Goal: Task Accomplishment & Management: Manage account settings

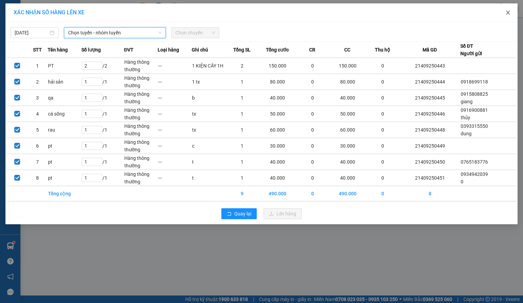
click at [508, 6] on span "Close" at bounding box center [508, 12] width 19 height 19
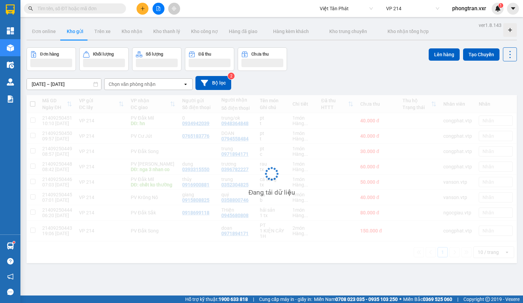
click at [337, 7] on span "Việt Tân Phát" at bounding box center [346, 8] width 53 height 10
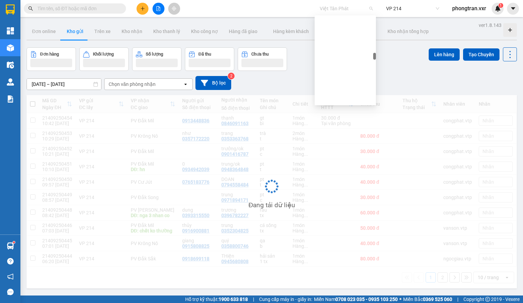
scroll to position [2698, 0]
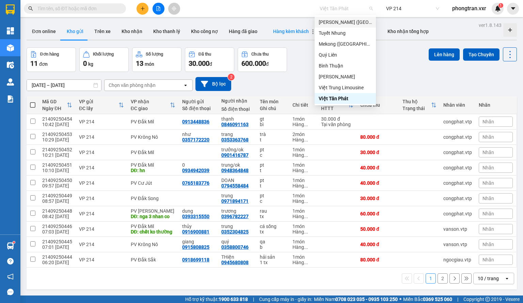
type input "t"
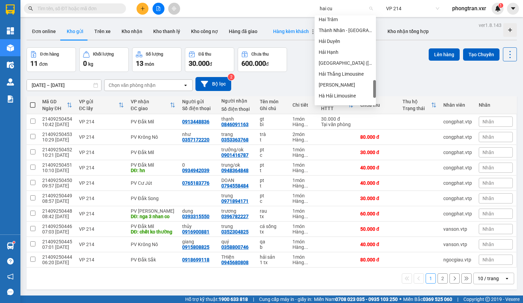
scroll to position [0, 0]
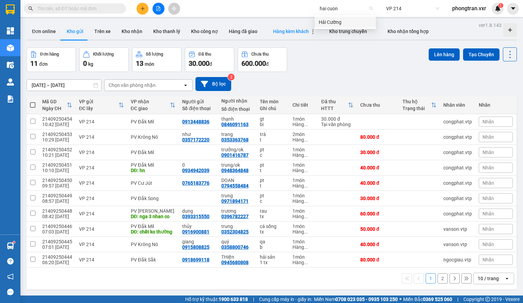
type input "hai cuong"
click at [322, 18] on div "Hải Cường" at bounding box center [345, 21] width 53 height 7
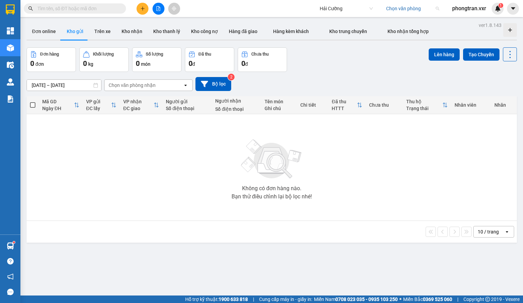
click at [388, 12] on input "search" at bounding box center [410, 8] width 48 height 10
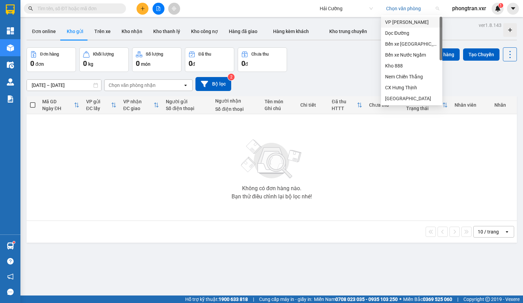
click at [390, 19] on div "VP [PERSON_NAME]" at bounding box center [411, 21] width 53 height 7
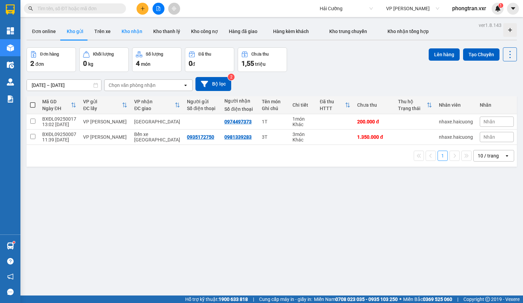
click at [138, 36] on button "Kho nhận" at bounding box center [132, 31] width 32 height 16
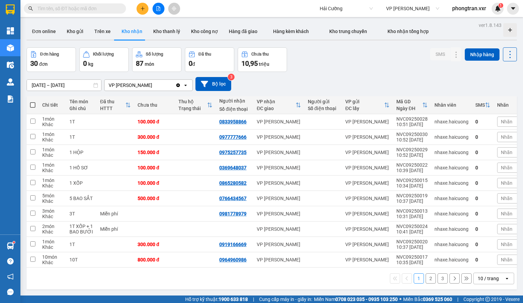
click at [88, 9] on input "text" at bounding box center [77, 8] width 80 height 7
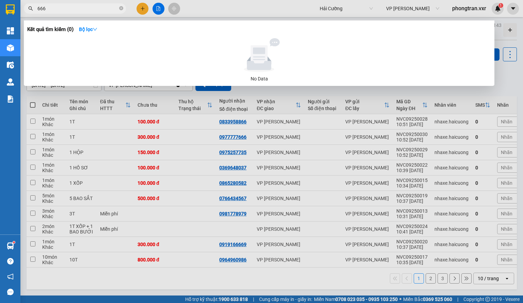
type input "666"
click at [523, 119] on div at bounding box center [261, 151] width 523 height 303
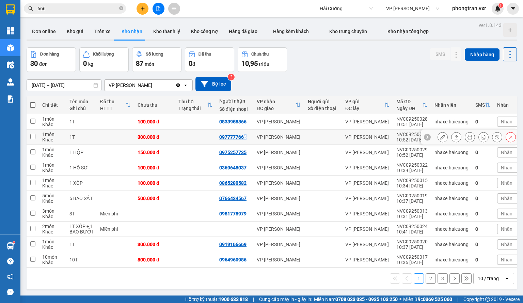
drag, startPoint x: 244, startPoint y: 137, endPoint x: 249, endPoint y: 137, distance: 4.8
click at [249, 137] on div "0977777666" at bounding box center [234, 136] width 31 height 5
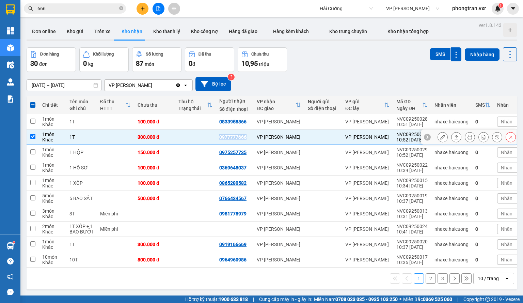
drag, startPoint x: 249, startPoint y: 137, endPoint x: 220, endPoint y: 138, distance: 29.0
click at [220, 138] on div "0977777666" at bounding box center [234, 136] width 31 height 5
checkbox input "false"
copy div "0977777666"
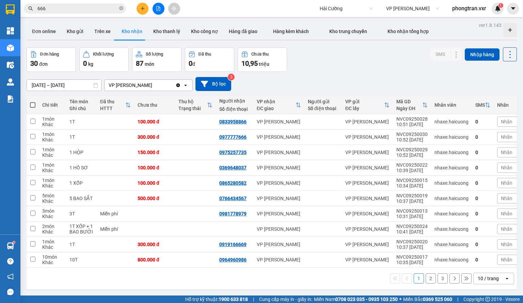
click at [65, 78] on div "[DATE] – [DATE] Press the down arrow key to interact with the calendar and sele…" at bounding box center [272, 84] width 490 height 14
click at [478, 282] on div "10 / trang" at bounding box center [488, 278] width 21 height 7
click at [324, 4] on span "Hải Cường" at bounding box center [346, 8] width 53 height 10
type input "viet tan phat"
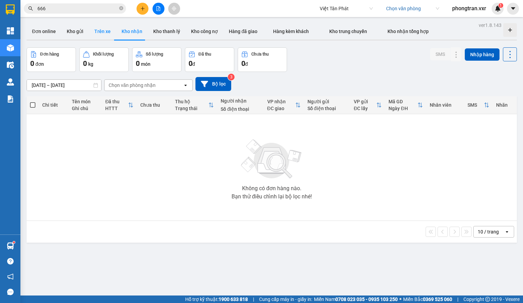
click at [99, 35] on button "Trên xe" at bounding box center [102, 31] width 27 height 16
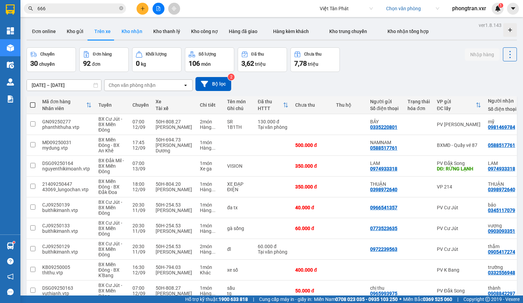
click at [136, 35] on button "Kho nhận" at bounding box center [132, 31] width 32 height 16
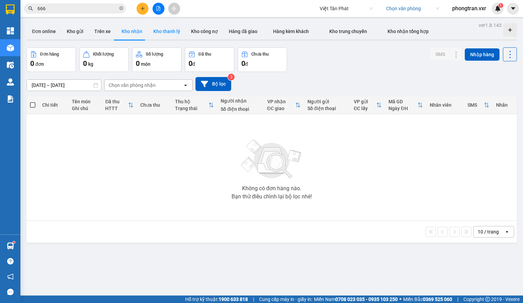
click at [165, 37] on button "Kho thanh lý" at bounding box center [167, 31] width 38 height 16
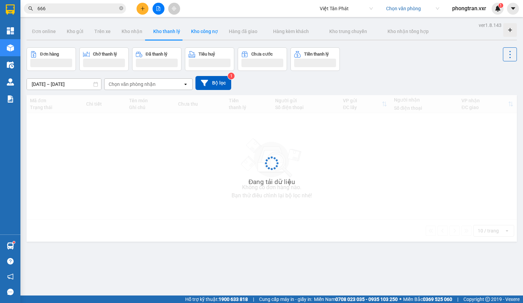
click at [211, 36] on button "Kho công nợ" at bounding box center [205, 31] width 38 height 16
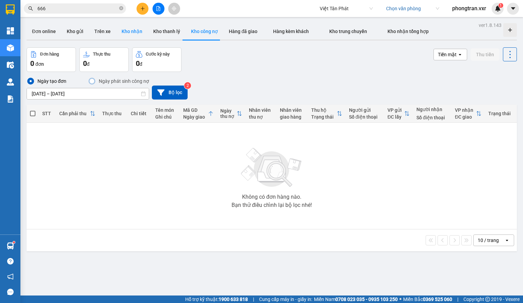
click at [123, 30] on button "Kho nhận" at bounding box center [132, 31] width 32 height 16
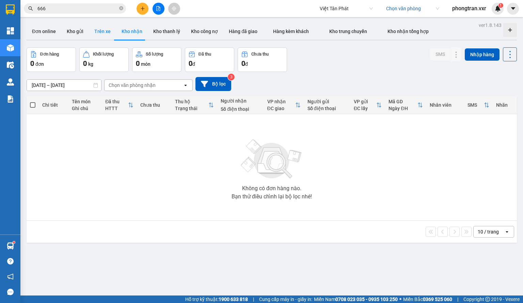
click at [109, 34] on button "Trên xe" at bounding box center [102, 31] width 27 height 16
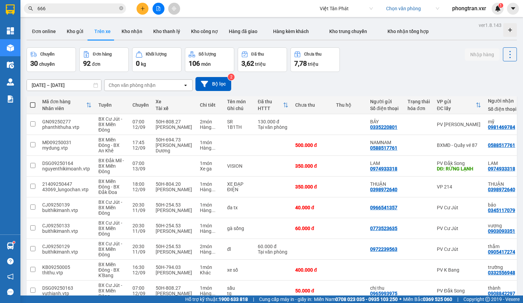
click at [108, 7] on input "666" at bounding box center [77, 8] width 80 height 7
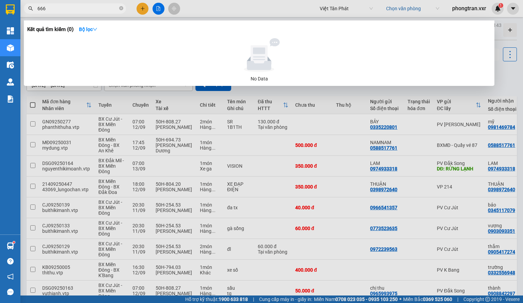
drag, startPoint x: 108, startPoint y: 7, endPoint x: 27, endPoint y: 11, distance: 80.8
click at [27, 11] on span "666" at bounding box center [75, 8] width 102 height 10
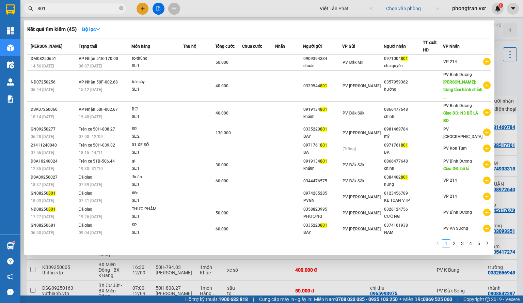
type input "801"
click at [523, 118] on div at bounding box center [261, 151] width 523 height 303
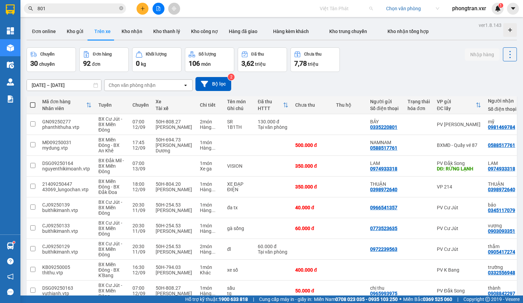
click at [338, 7] on span "Việt Tân Phát" at bounding box center [346, 8] width 53 height 10
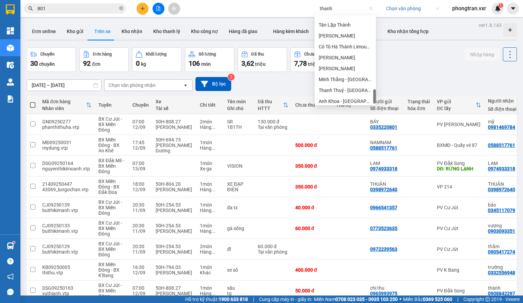
scroll to position [373, 0]
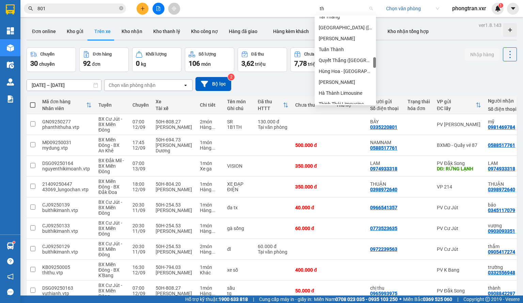
type input "t"
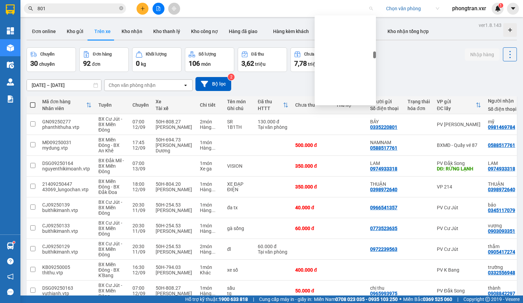
scroll to position [2880, 0]
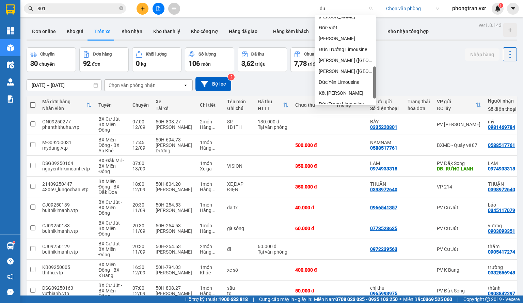
type input "d"
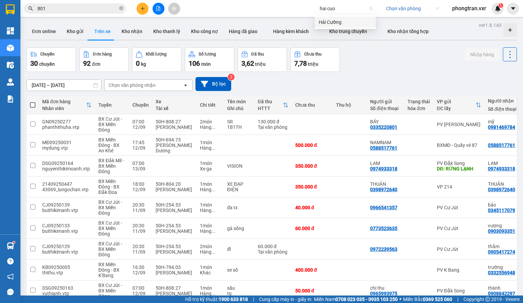
scroll to position [0, 0]
type input "hai cuong"
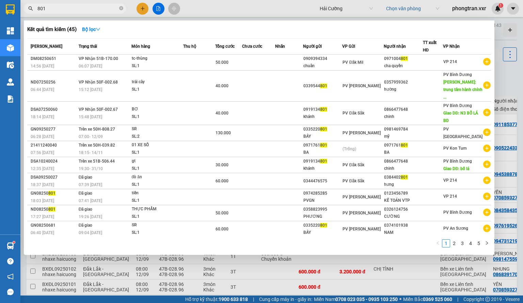
click at [75, 10] on input "801" at bounding box center [77, 8] width 80 height 7
drag, startPoint x: 75, startPoint y: 10, endPoint x: 26, endPoint y: 10, distance: 49.0
click at [26, 10] on span "801" at bounding box center [75, 8] width 102 height 10
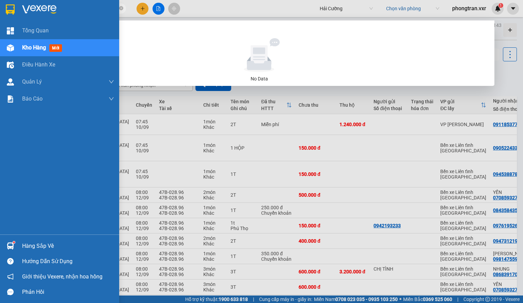
type input "779"
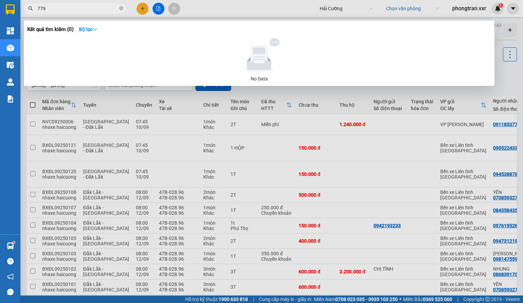
click at [240, 146] on div at bounding box center [261, 151] width 523 height 303
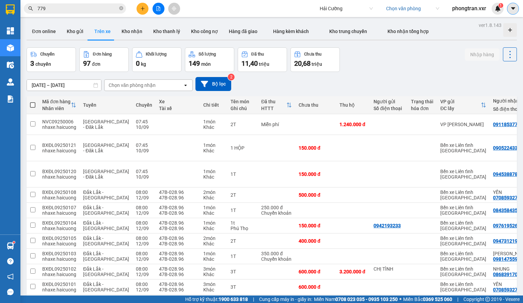
click at [507, 9] on button at bounding box center [513, 9] width 12 height 12
click at [497, 22] on div "Cấu hình nhà xe" at bounding box center [495, 25] width 34 height 7
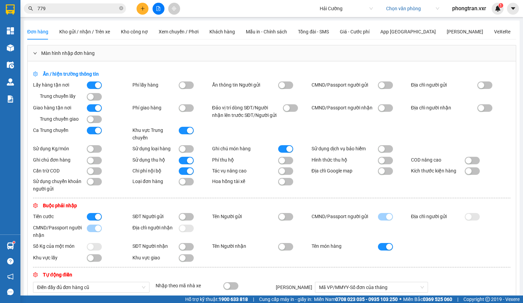
click at [449, 30] on div "Đơn hàng Kho gửi / nhận / Trên xe Kho công nợ Xem chuyến / Phơi Khách hàng Mẫu …" at bounding box center [268, 32] width 483 height 16
click at [494, 30] on div "VeXeRe" at bounding box center [502, 31] width 16 height 7
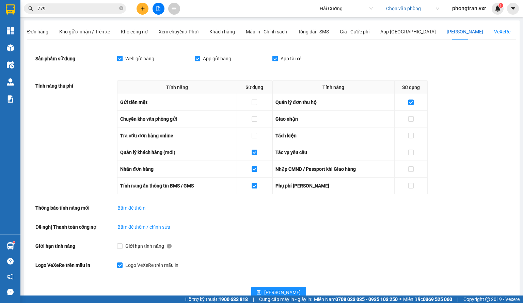
click at [447, 29] on div "[PERSON_NAME]" at bounding box center [465, 31] width 36 height 7
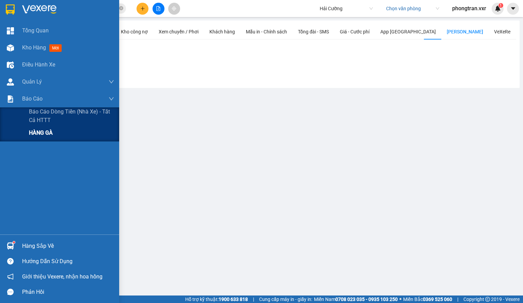
click at [45, 125] on div "HÀNG GÀ" at bounding box center [71, 132] width 85 height 17
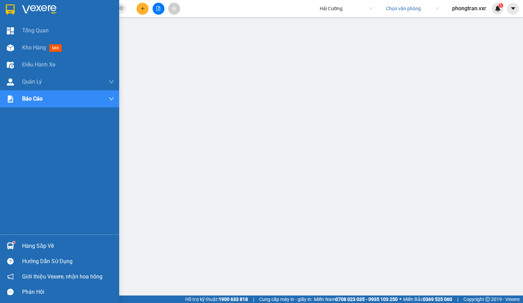
click at [55, 109] on div "Tổng Quan Kho hàng mới Điều hành xe Quản [PERSON_NAME] lý thu hộ Quản lý chuyến…" at bounding box center [59, 128] width 119 height 212
click at [58, 107] on div "Tổng Quan Kho hàng mới Điều hành xe Quản [PERSON_NAME] lý thu hộ Quản lý chuyến…" at bounding box center [59, 128] width 119 height 212
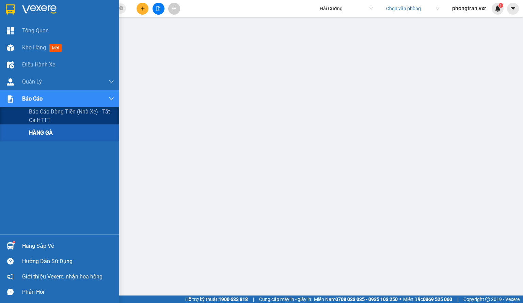
click at [69, 102] on div "Báo cáo" at bounding box center [68, 98] width 92 height 17
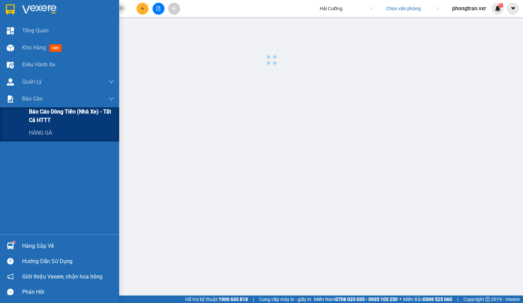
click at [65, 116] on span "Báo cáo dòng tiền (nhà xe) - tất cả HTTT" at bounding box center [71, 115] width 85 height 17
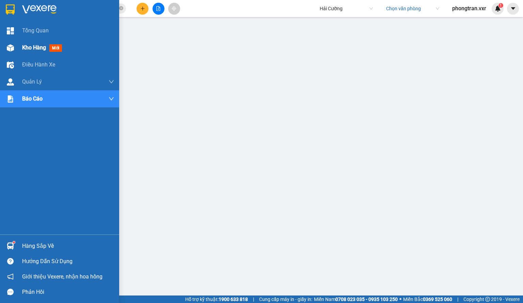
click at [12, 49] on img at bounding box center [10, 47] width 7 height 7
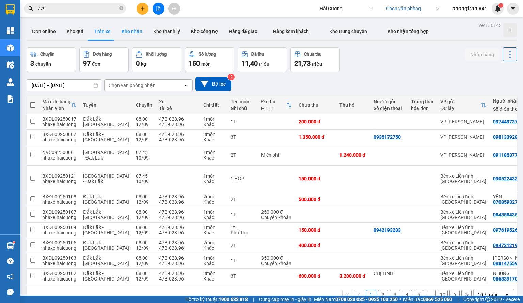
click at [138, 31] on button "Kho nhận" at bounding box center [132, 31] width 32 height 16
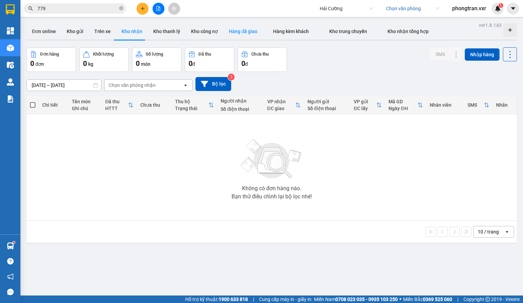
click at [249, 33] on button "Hàng đã giao" at bounding box center [243, 31] width 40 height 16
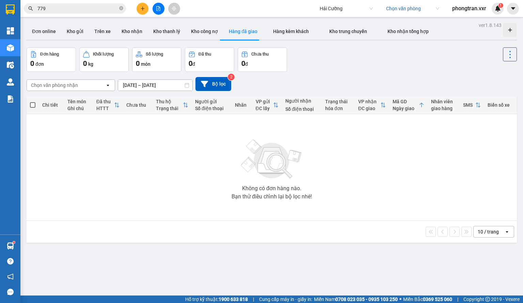
click at [95, 85] on div "Chọn văn phòng nhận" at bounding box center [66, 85] width 78 height 11
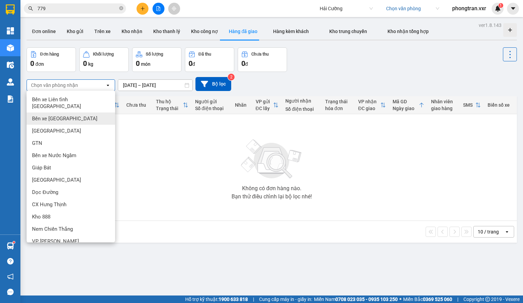
click at [65, 115] on span "Bến xe [GEOGRAPHIC_DATA]" at bounding box center [64, 118] width 65 height 7
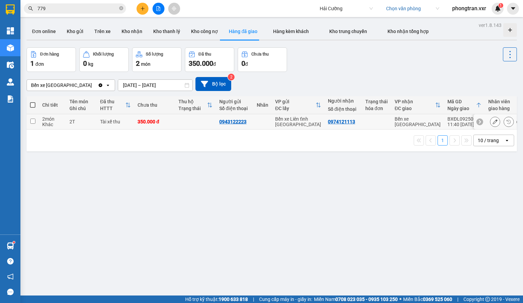
click at [34, 122] on input "checkbox" at bounding box center [32, 121] width 5 height 5
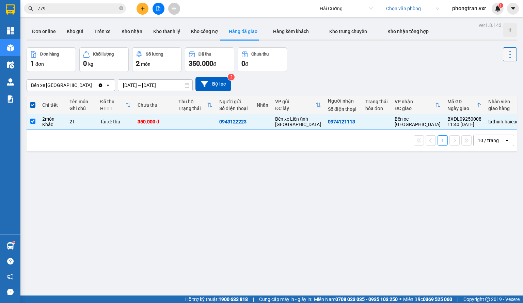
click at [506, 55] on icon at bounding box center [510, 55] width 10 height 10
click at [495, 84] on span "Xóa hoàn toàn" at bounding box center [500, 85] width 31 height 7
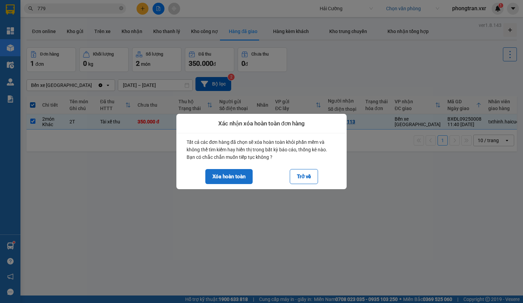
click at [237, 178] on button "Xóa hoàn toàn" at bounding box center [228, 176] width 47 height 15
checkbox input "false"
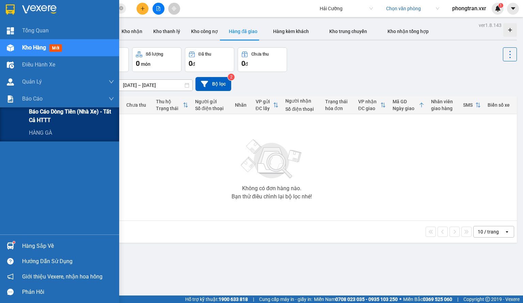
click at [49, 114] on span "Báo cáo dòng tiền (nhà xe) - tất cả HTTT" at bounding box center [71, 115] width 85 height 17
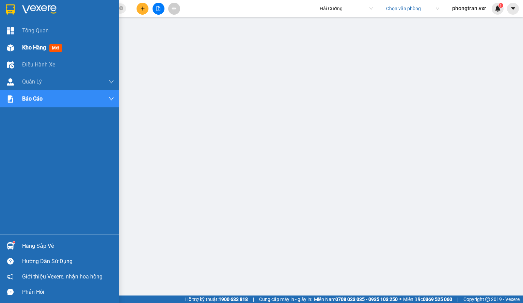
click at [16, 51] on div at bounding box center [10, 48] width 12 height 12
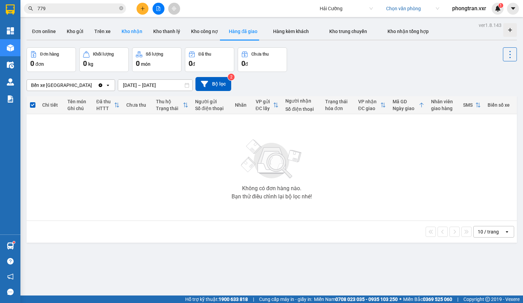
click at [139, 35] on button "Kho nhận" at bounding box center [132, 31] width 32 height 16
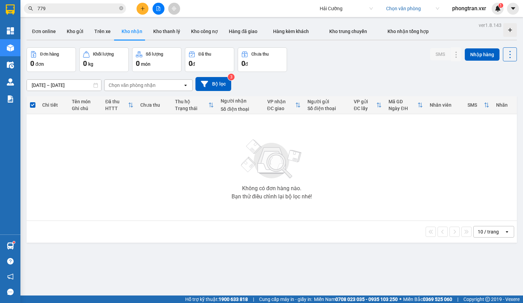
click at [394, 14] on div "Chọn văn phòng" at bounding box center [412, 8] width 61 height 11
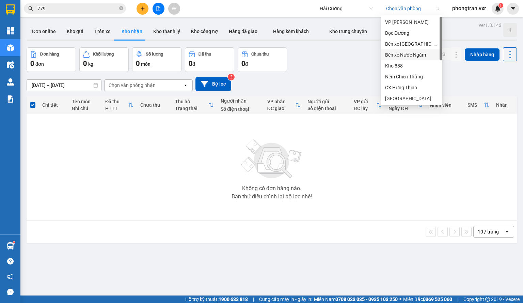
click at [408, 52] on div "Bến xe Nước Ngầm" at bounding box center [411, 54] width 53 height 7
